Goal: Check status: Check status

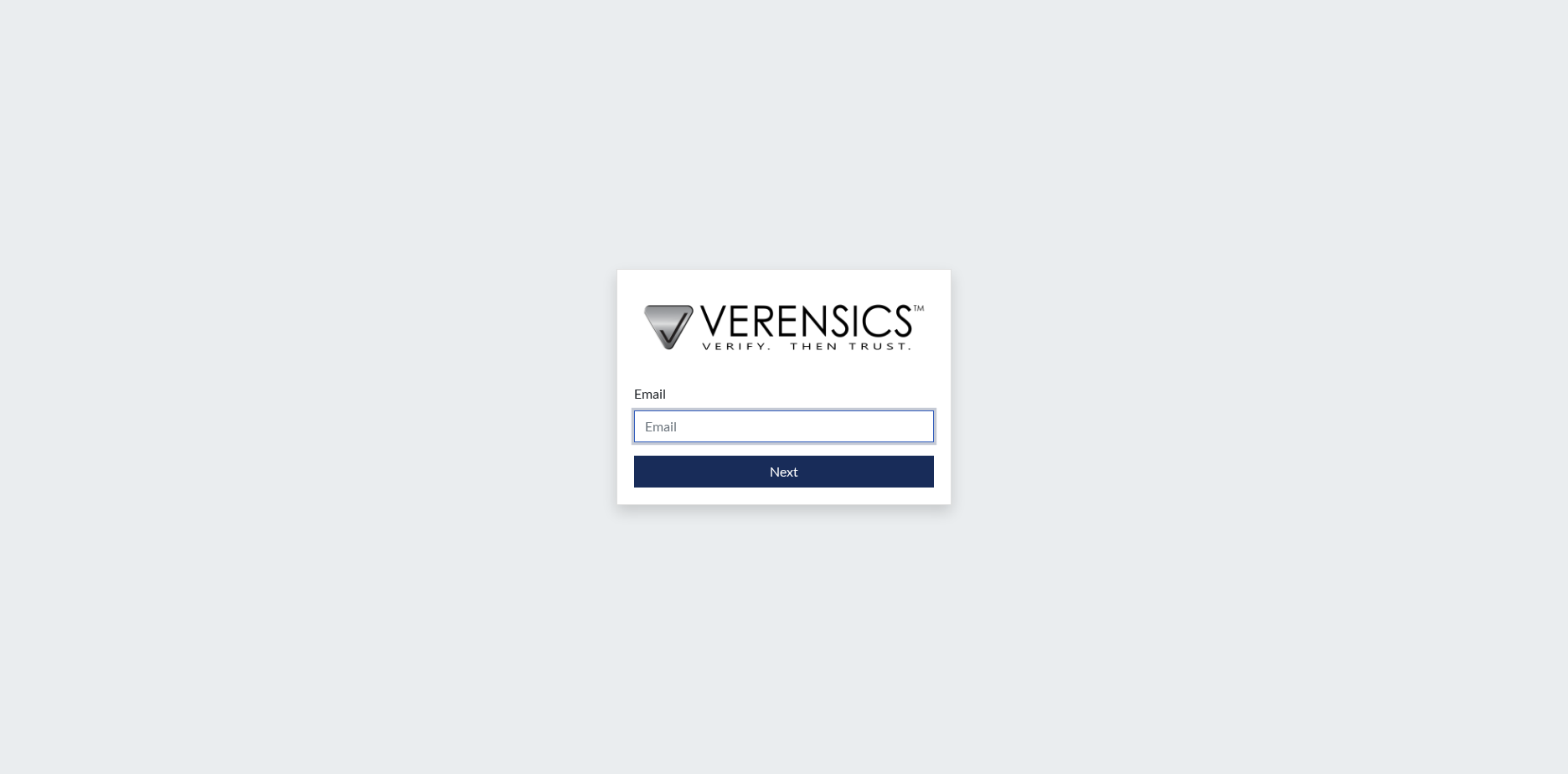
click at [779, 429] on input "Email" at bounding box center [784, 426] width 300 height 32
type input "[PERSON_NAME][EMAIL_ADDRESS][PERSON_NAME][DOMAIN_NAME]"
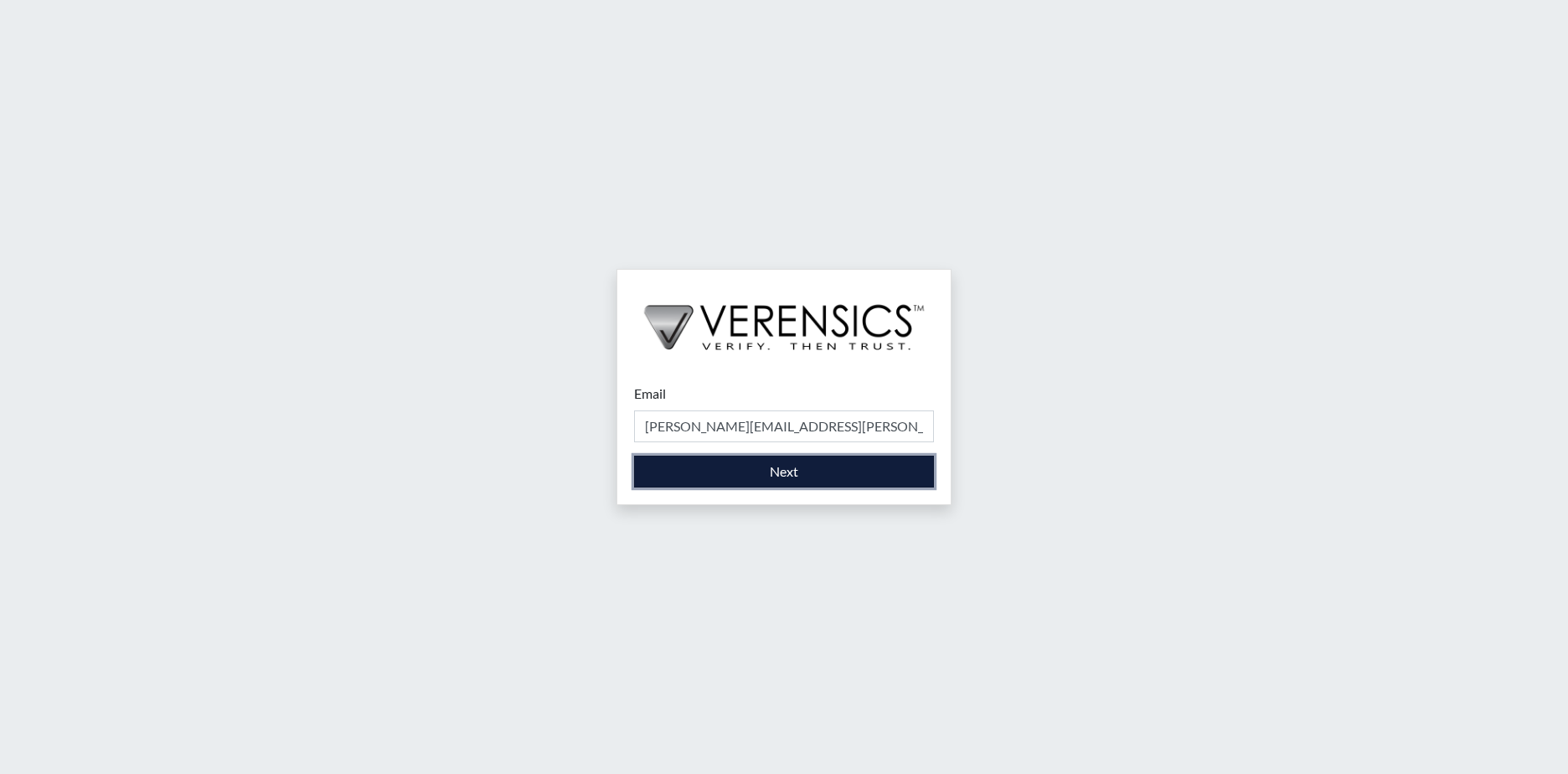
click at [769, 481] on button "Next" at bounding box center [784, 472] width 300 height 32
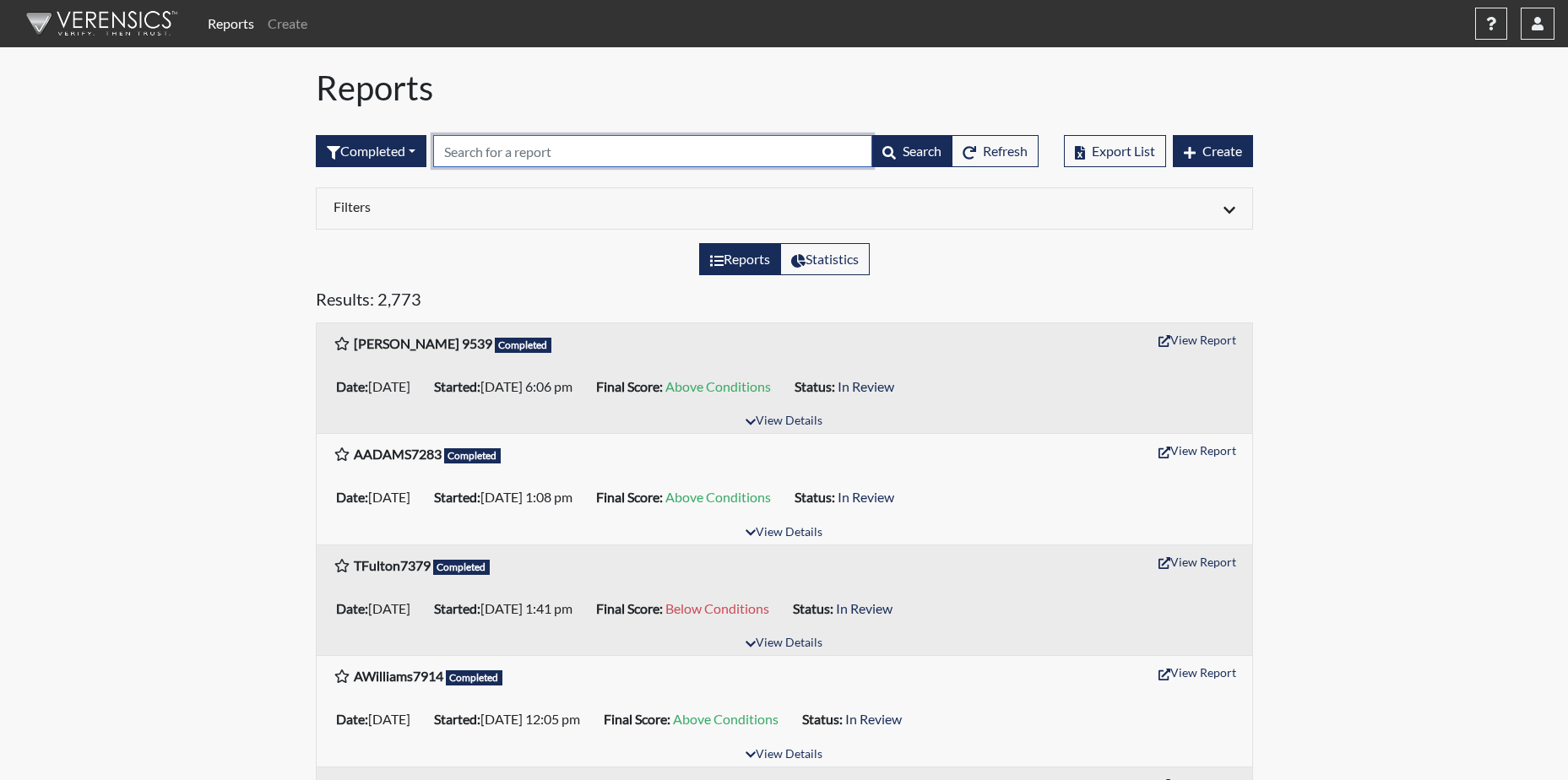
click at [513, 159] on input "text" at bounding box center [652, 151] width 439 height 32
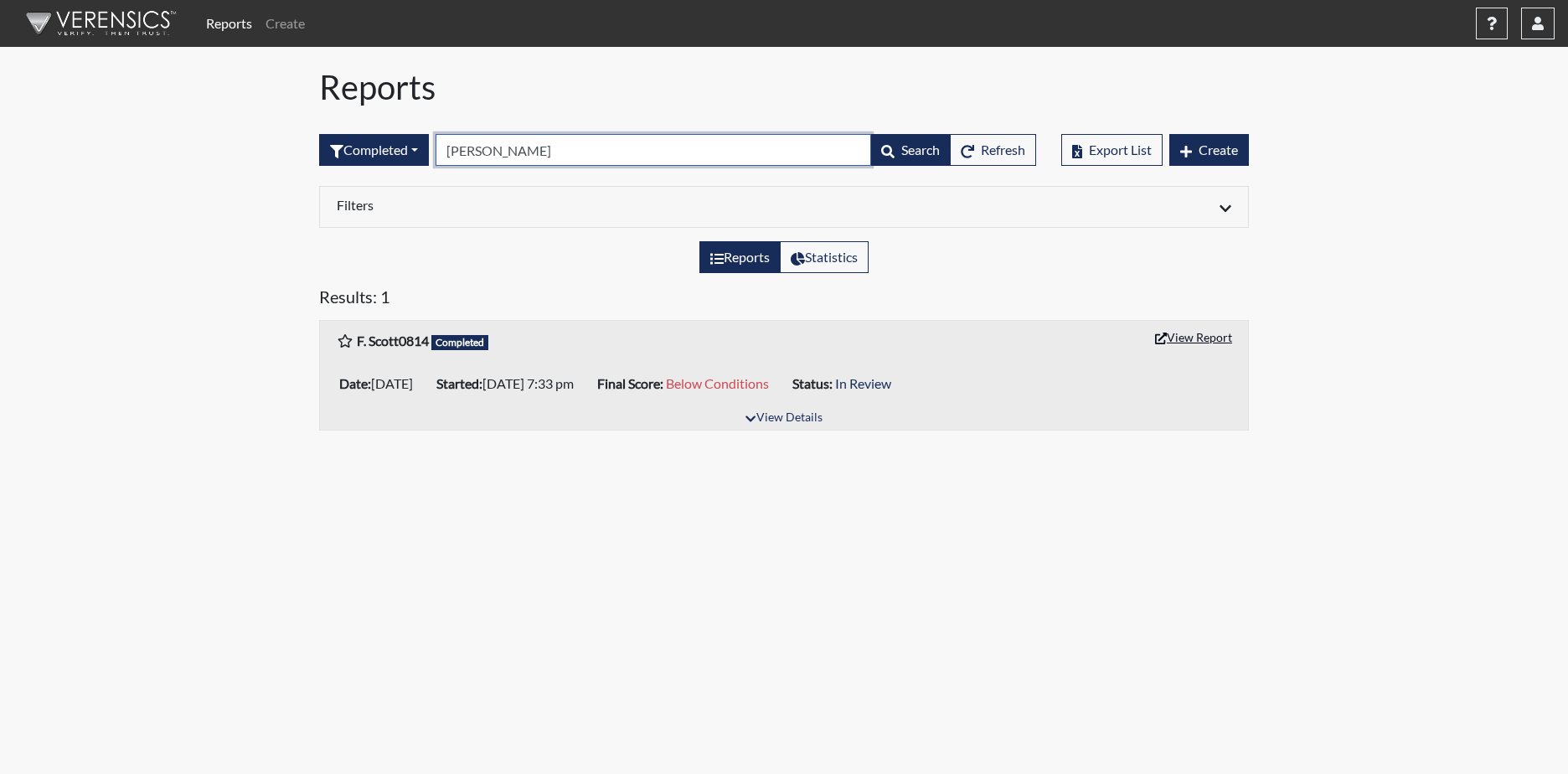
type input "F. Scott"
click at [1214, 333] on button "View Report" at bounding box center [1193, 338] width 92 height 26
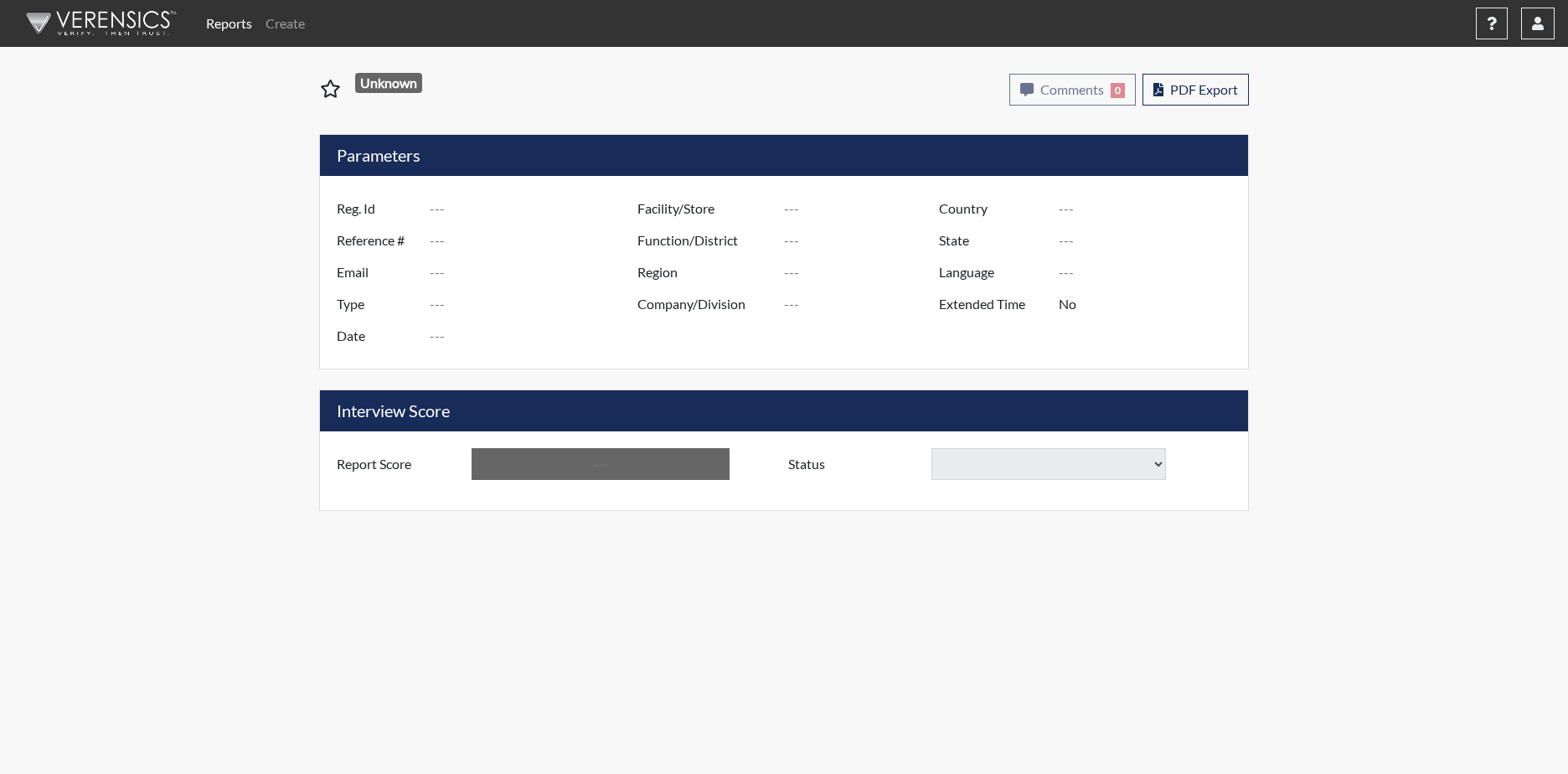
type input "F. Scott0814"
type input "48907"
type input "[EMAIL_ADDRESS][DOMAIN_NAME]"
type input "Corrections Pre-Employment"
type input "[DATE]"
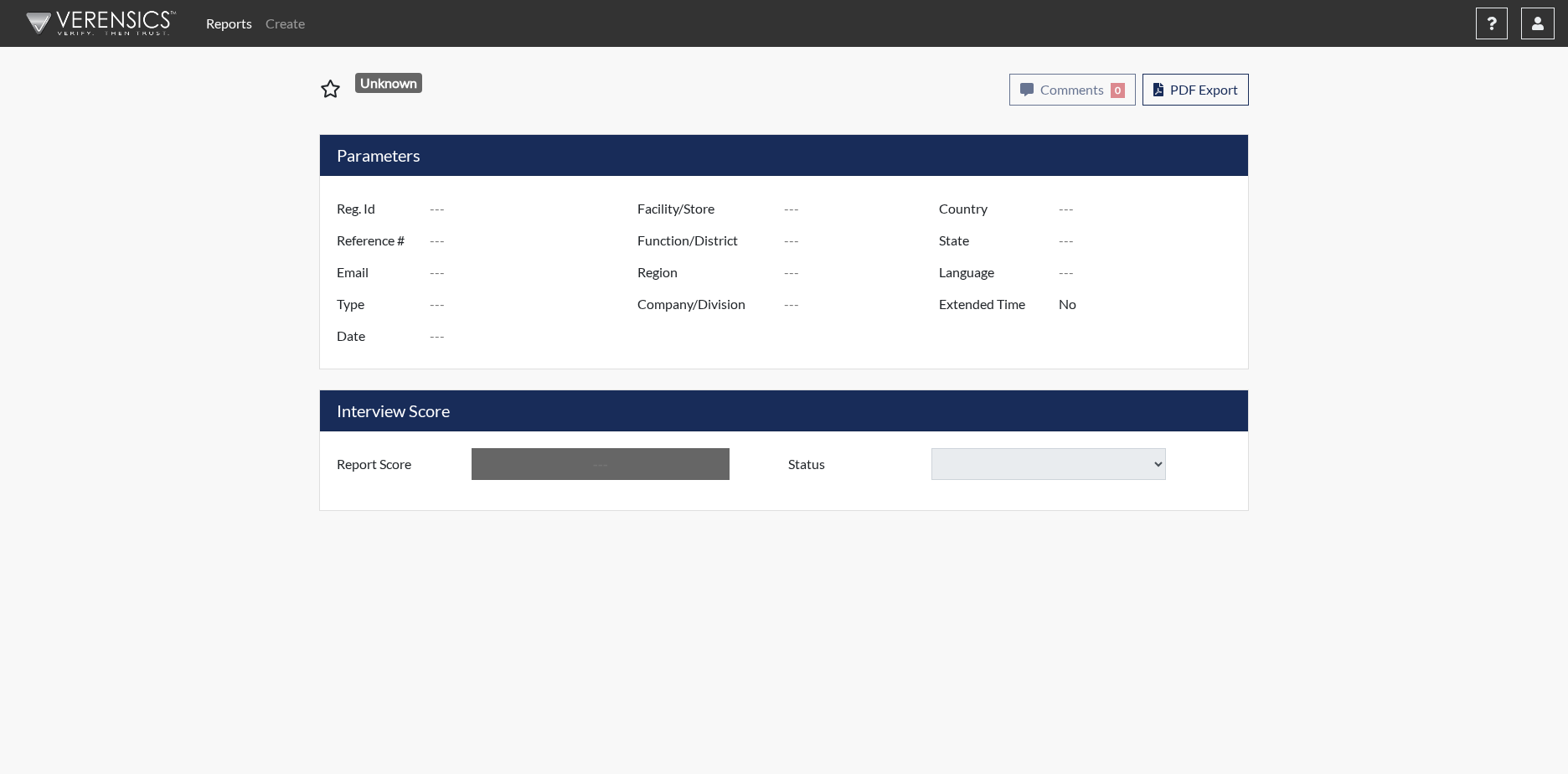
type input "[PERSON_NAME]"
type input "[GEOGRAPHIC_DATA]"
type input "[US_STATE]"
type input "English"
type input "Yes"
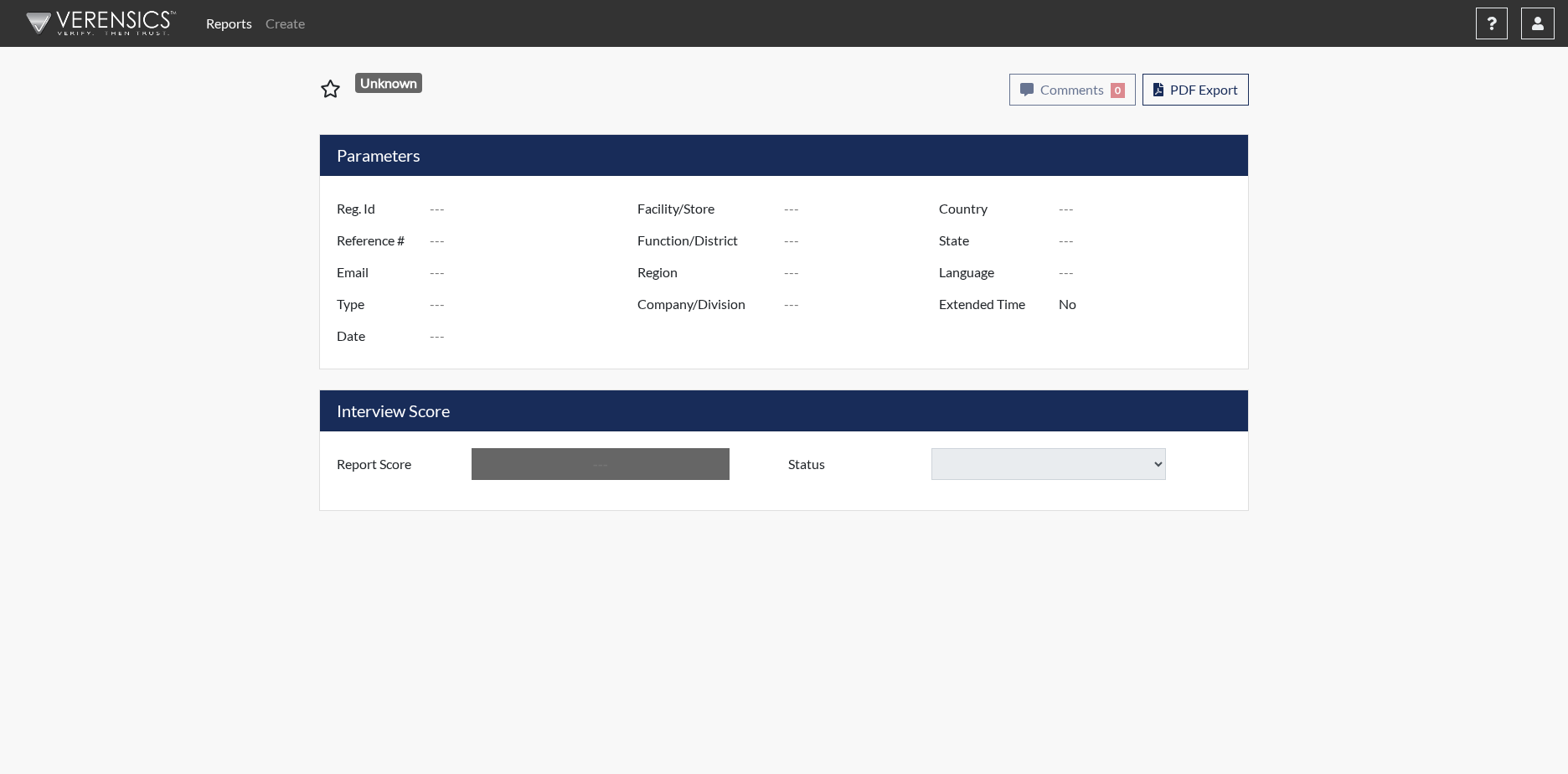
type input "Below Conditions"
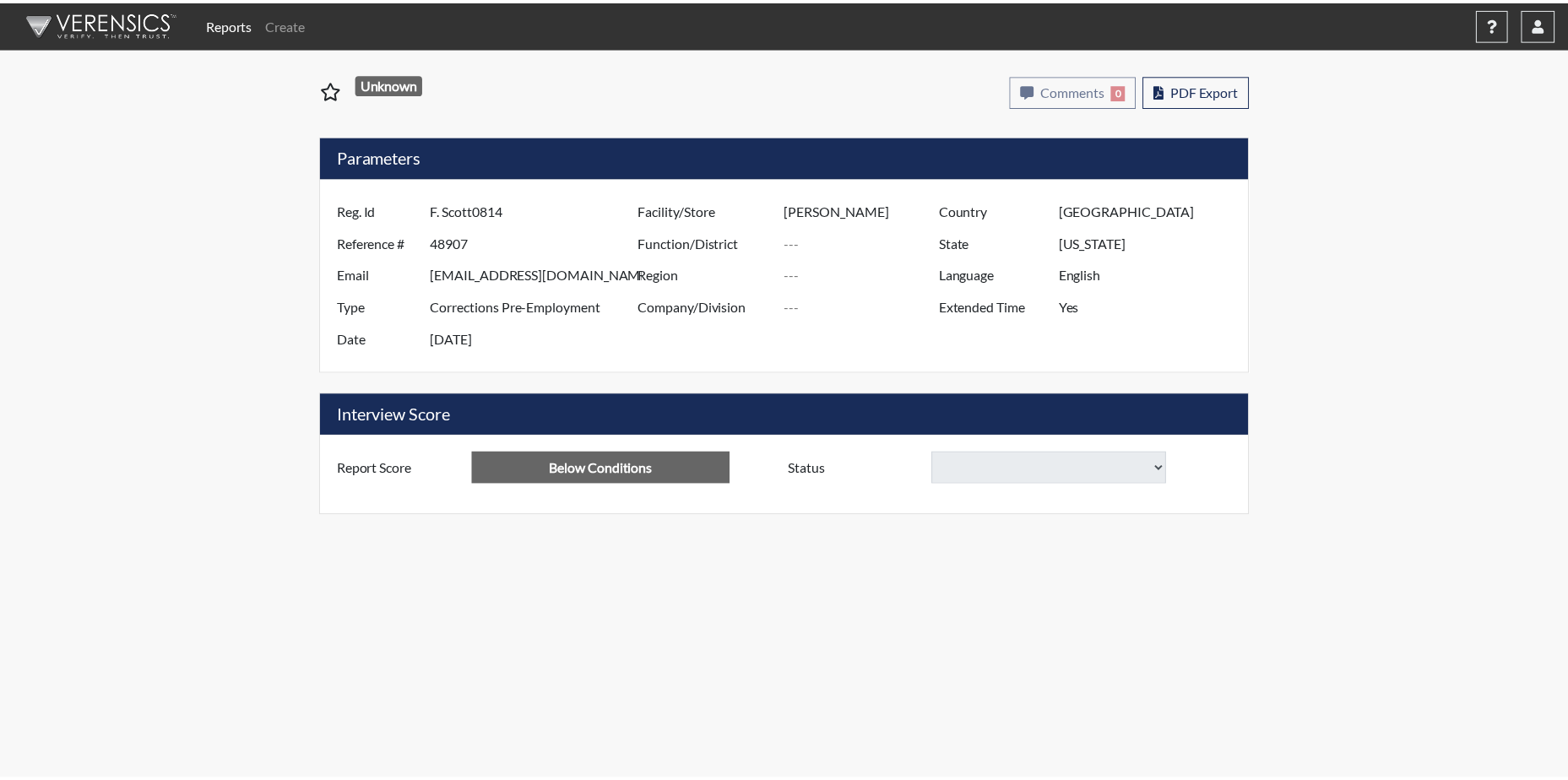
select select
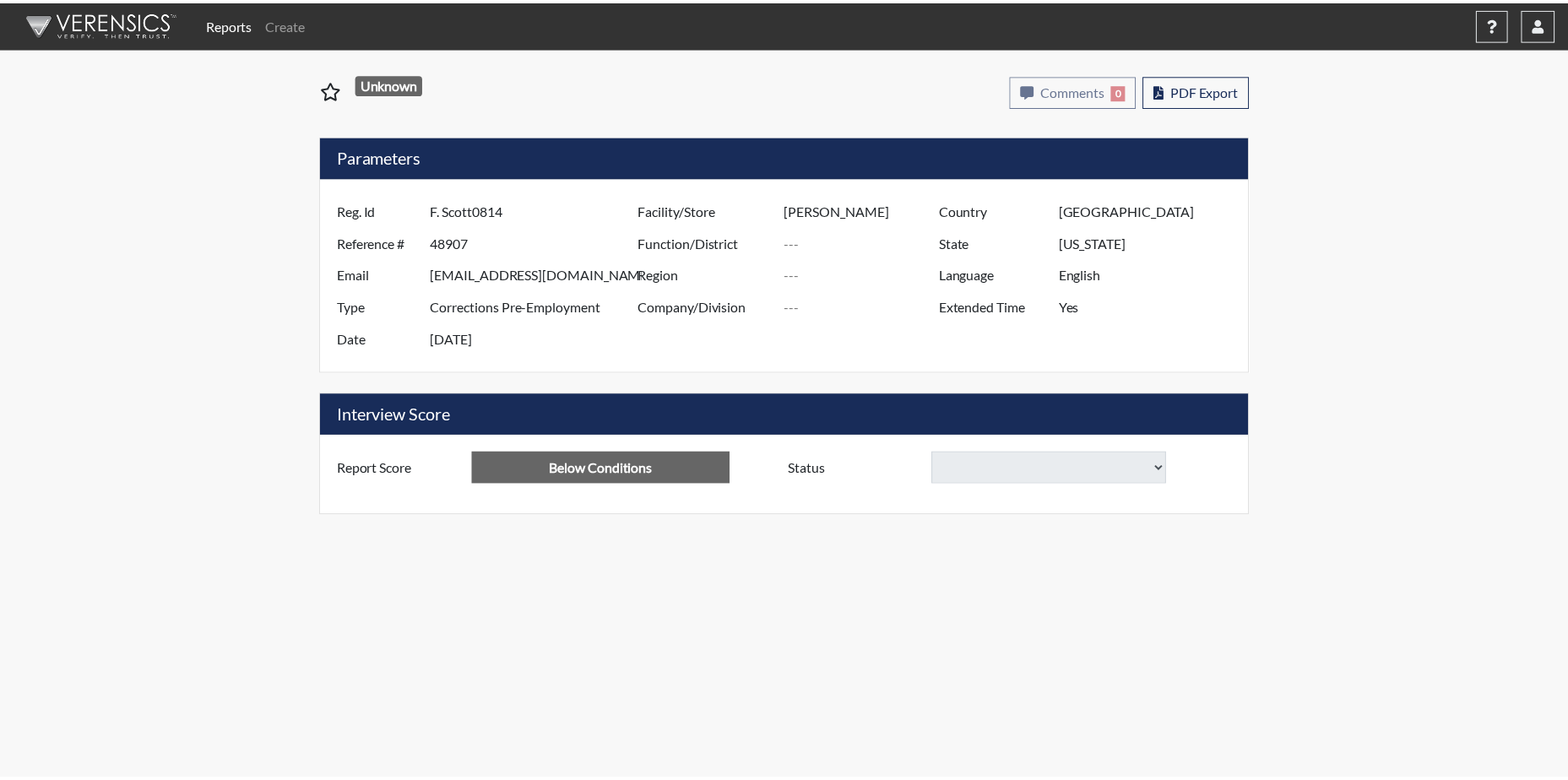
select select
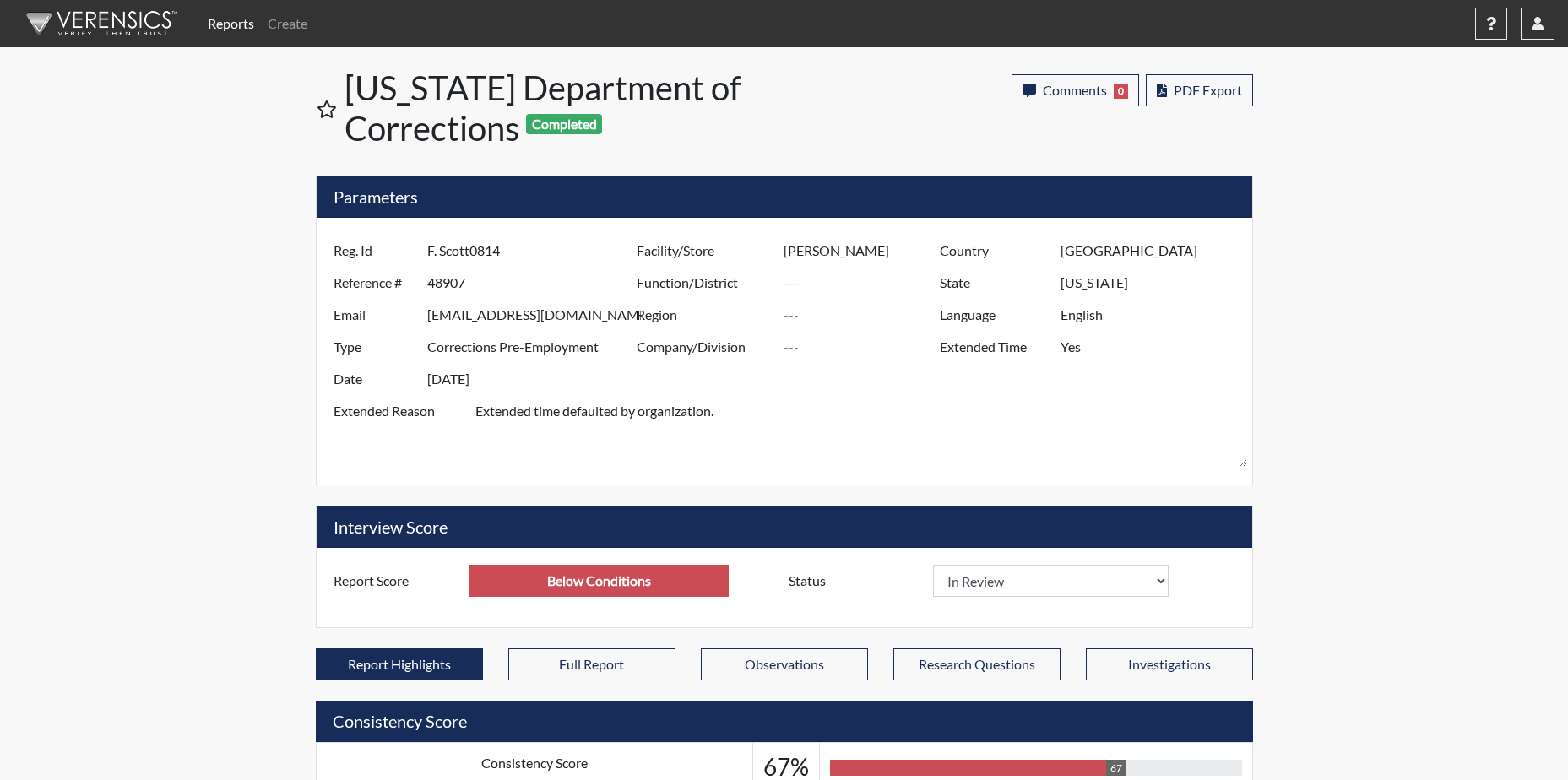
scroll to position [280, 701]
select select
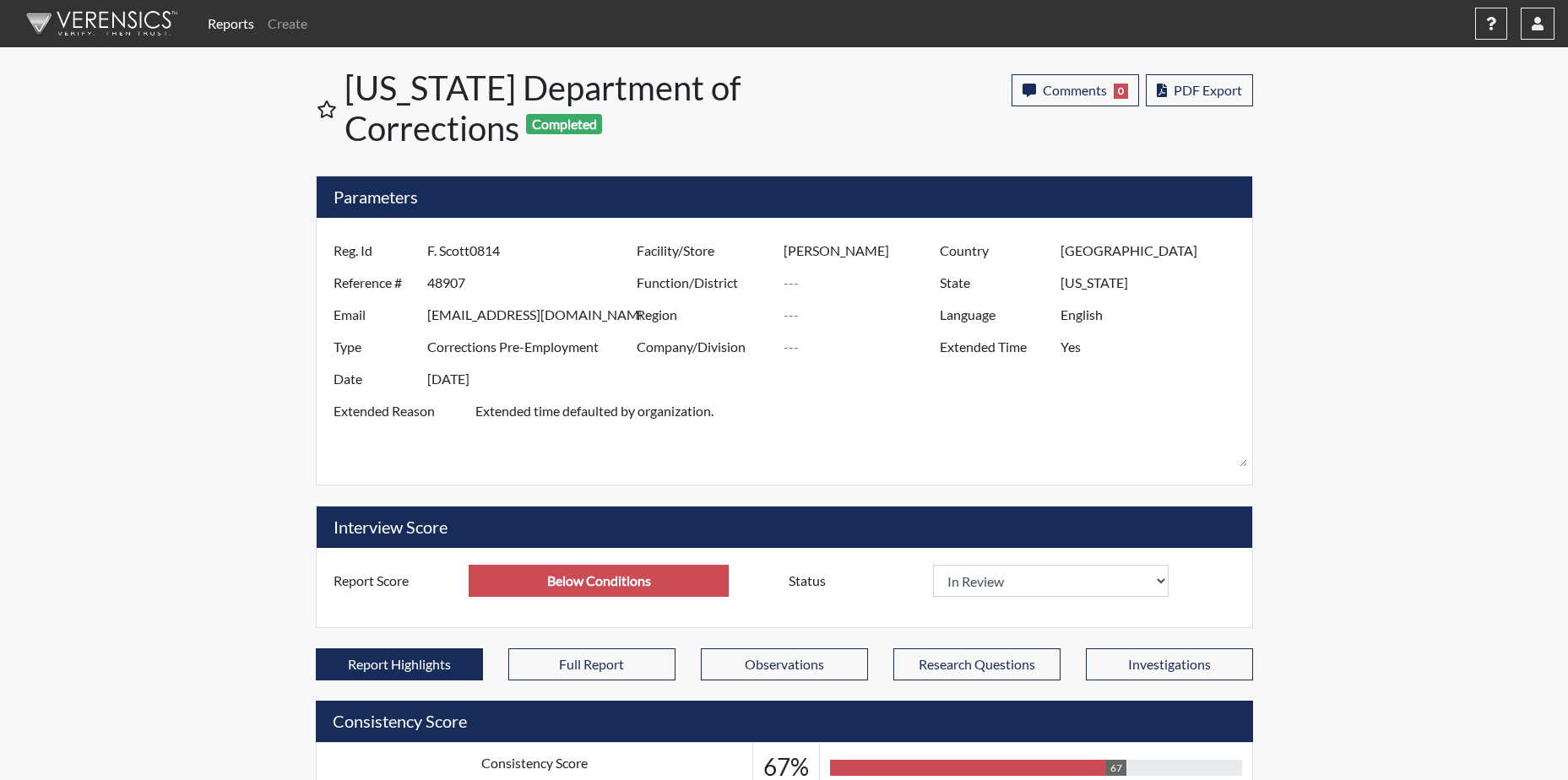
select select
